Goal: Information Seeking & Learning: Find specific fact

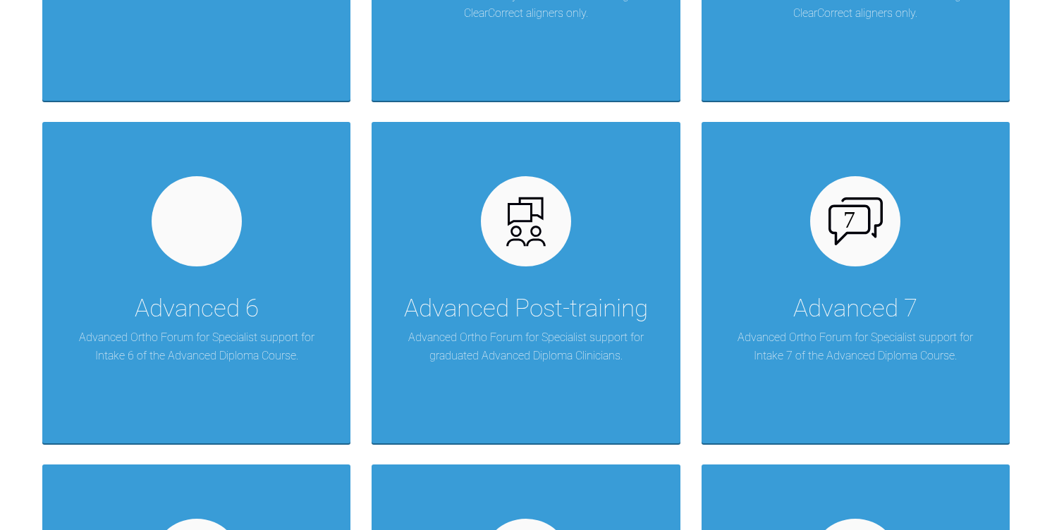
scroll to position [982, 0]
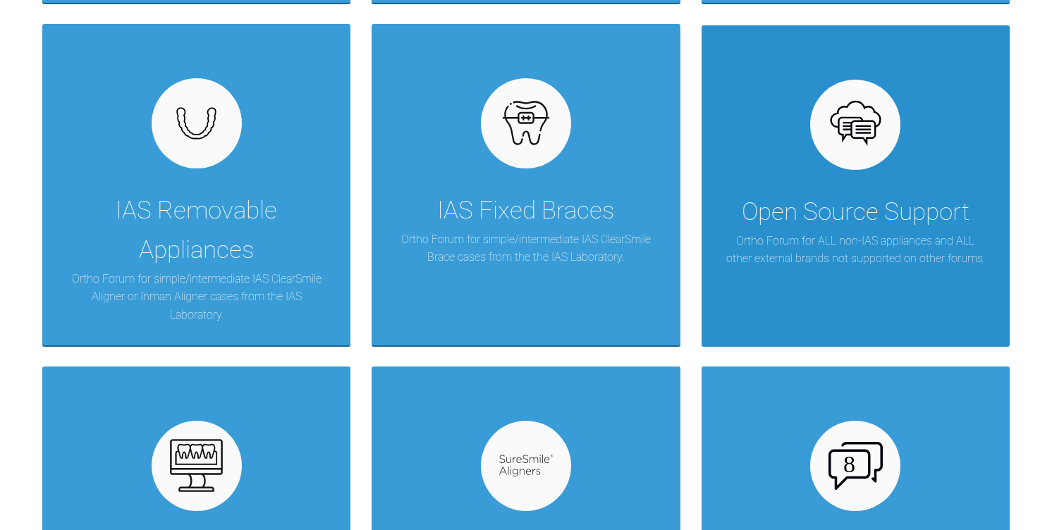
click at [803, 243] on p "Ortho Forum for ALL non-IAS appliances and ALL other external brands not suppor…" at bounding box center [856, 250] width 266 height 36
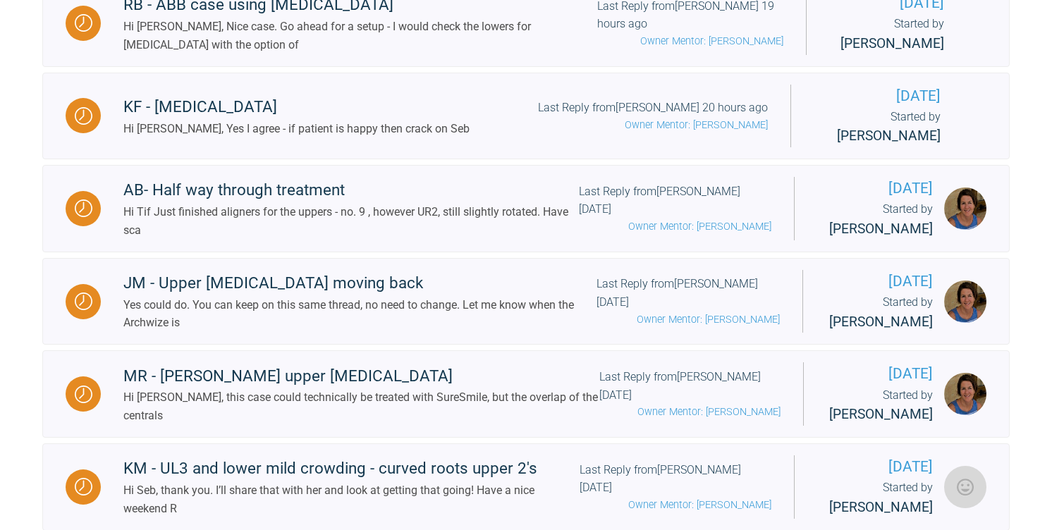
scroll to position [1572, 0]
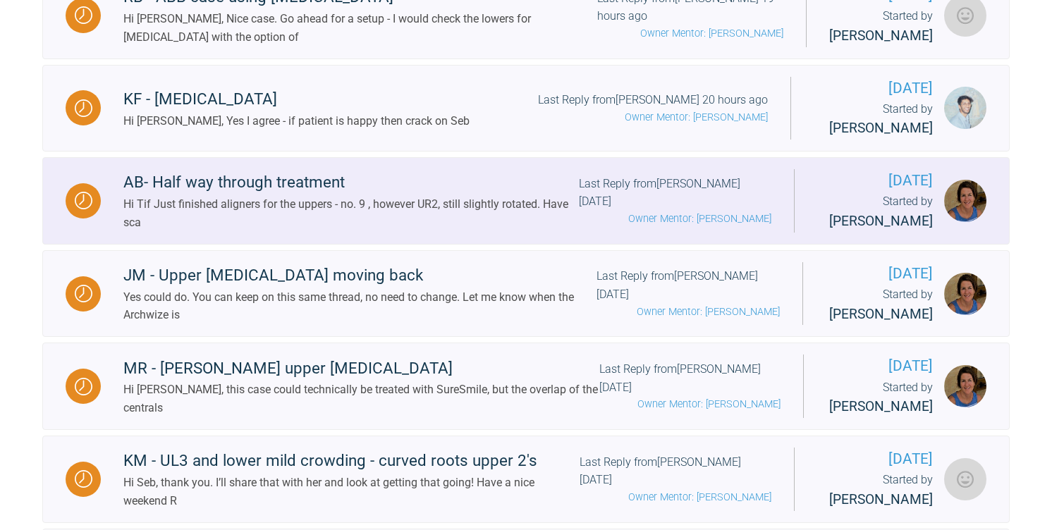
click at [374, 195] on div "AB- Half way through treatment" at bounding box center [351, 182] width 456 height 25
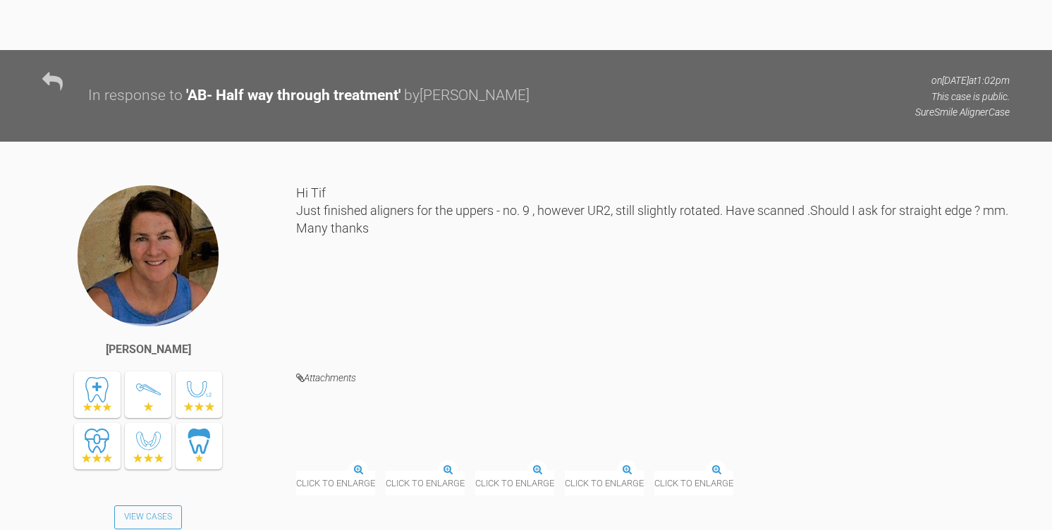
scroll to position [9325, 0]
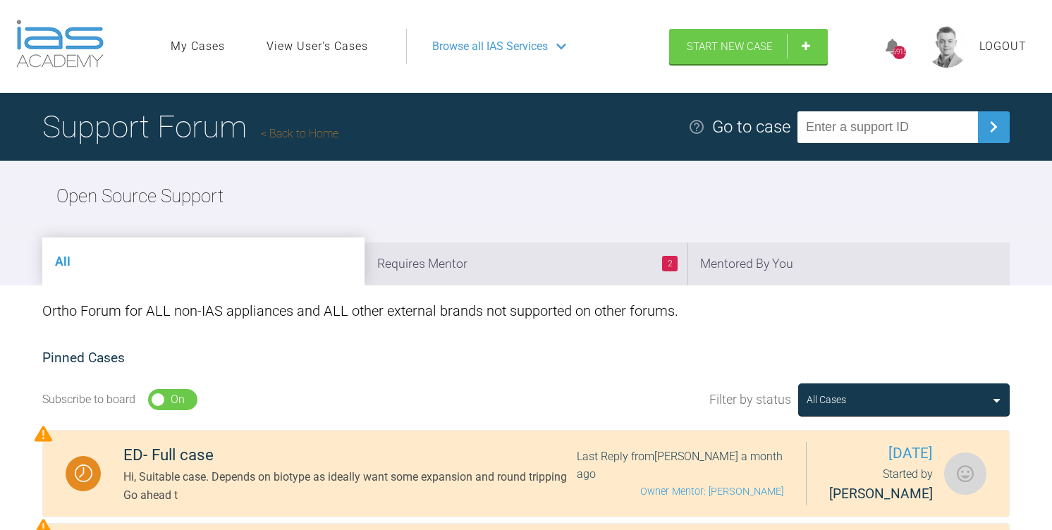
click at [331, 51] on link "View User's Cases" at bounding box center [318, 46] width 102 height 18
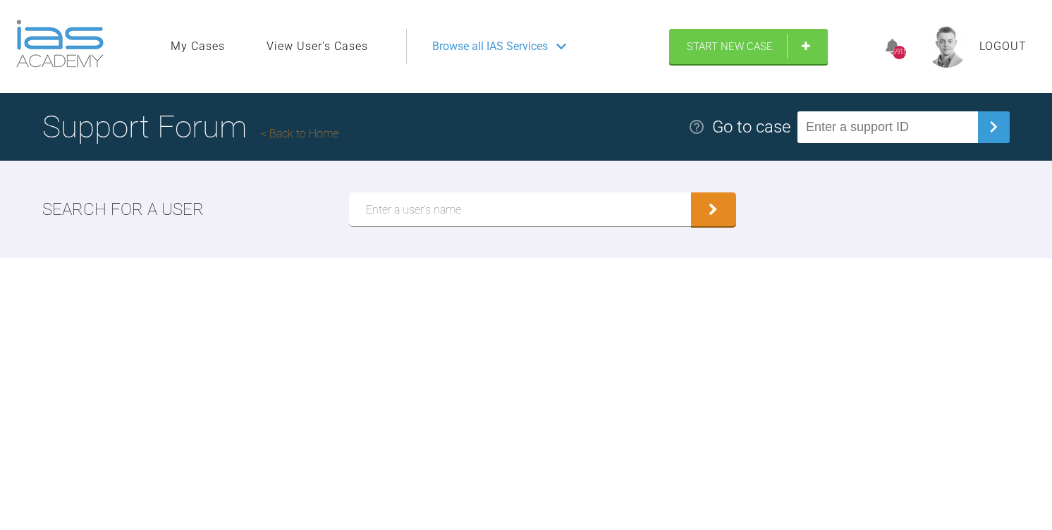
click at [382, 209] on input "text" at bounding box center [520, 210] width 342 height 34
type input "[PERSON_NAME]"
click at [691, 193] on button "submit" at bounding box center [713, 210] width 45 height 34
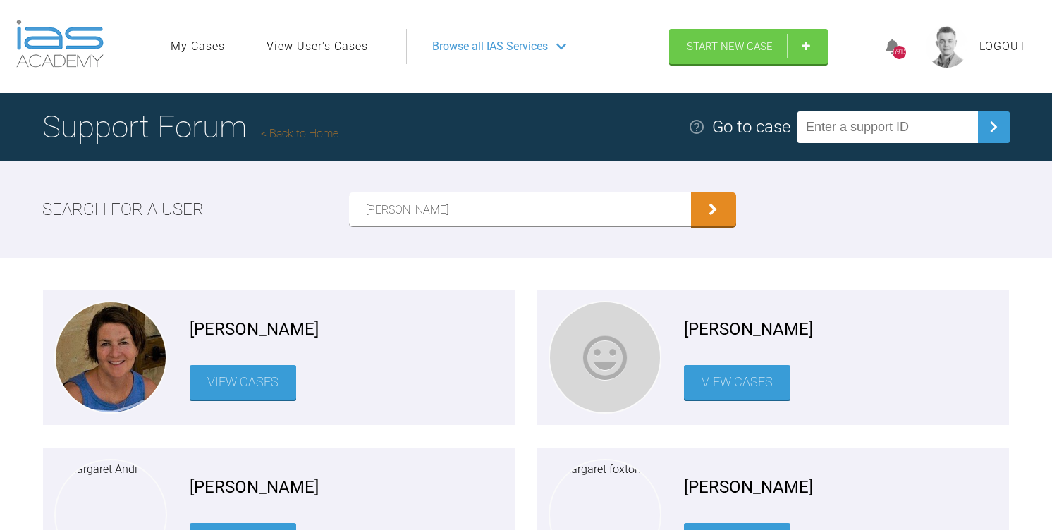
click at [257, 377] on link "View Cases" at bounding box center [243, 382] width 106 height 35
